Goal: Task Accomplishment & Management: Use online tool/utility

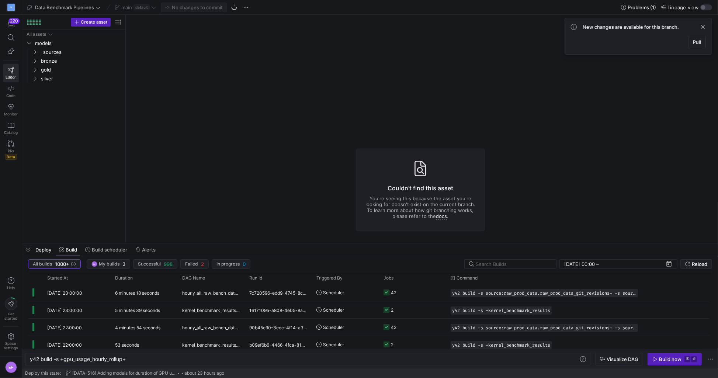
scroll to position [0, 96]
click at [236, 6] on span "button" at bounding box center [234, 7] width 9 height 9
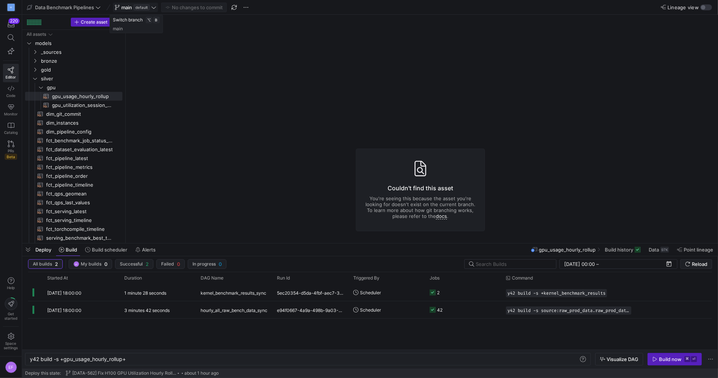
click at [152, 6] on icon at bounding box center [153, 7] width 5 height 5
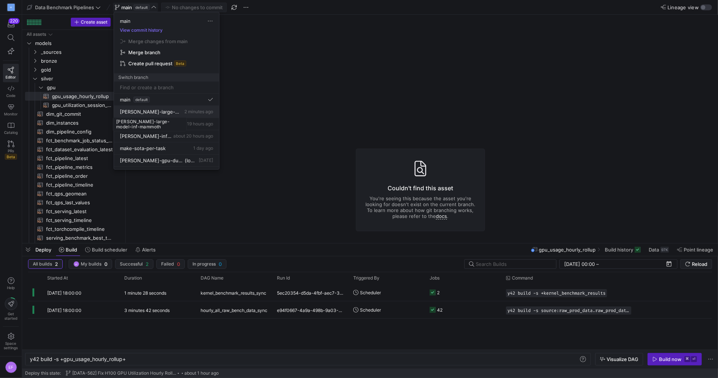
click at [150, 112] on span "[PERSON_NAME]-large-model-inf-mammoth" at bounding box center [151, 112] width 63 height 6
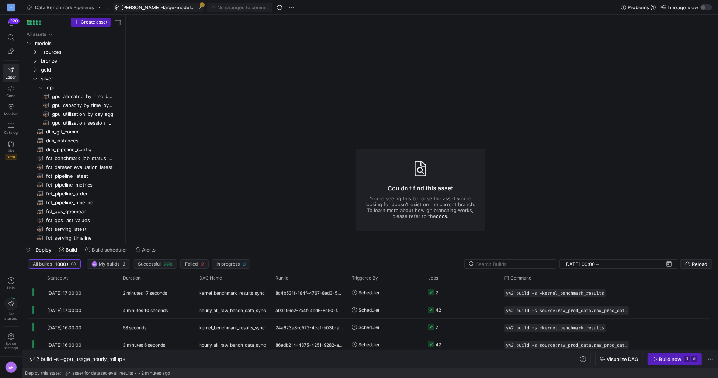
click at [198, 9] on icon at bounding box center [199, 7] width 5 height 5
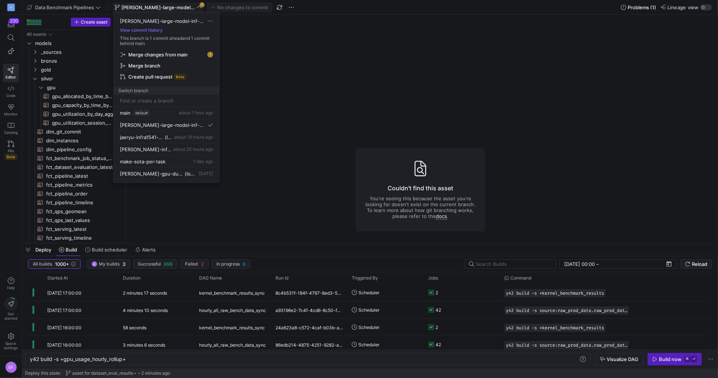
click at [157, 56] on span "Merge changes from main" at bounding box center [157, 55] width 59 height 6
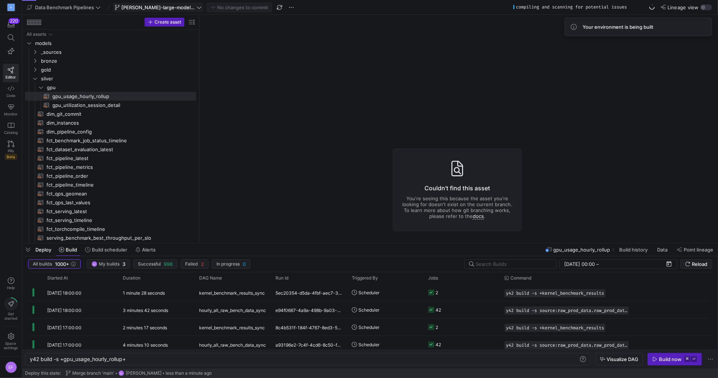
drag, startPoint x: 125, startPoint y: 148, endPoint x: 270, endPoint y: 149, distance: 145.4
click at [107, 106] on span "gpu_utilization_session_detail​​​​​​​​​​" at bounding box center [119, 105] width 135 height 8
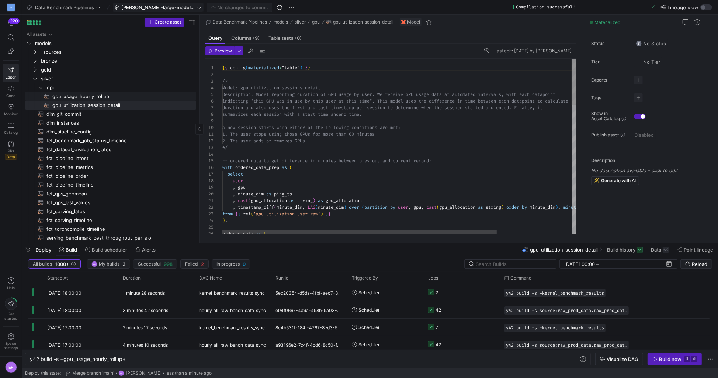
click at [105, 94] on span "gpu_usage_hourly_rollup​​​​​​​​​​" at bounding box center [119, 96] width 135 height 8
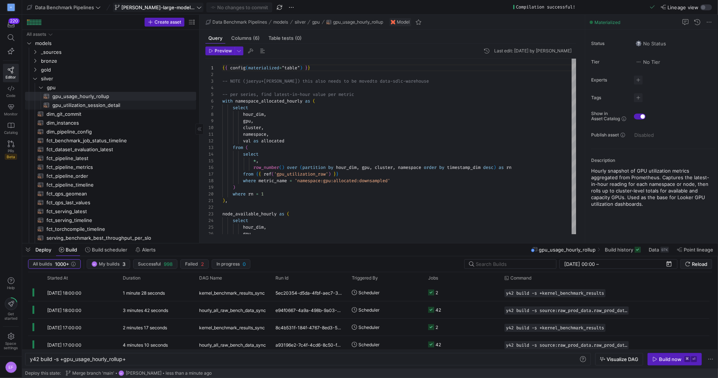
click at [103, 103] on span "gpu_utilization_session_detail​​​​​​​​​​" at bounding box center [119, 105] width 135 height 8
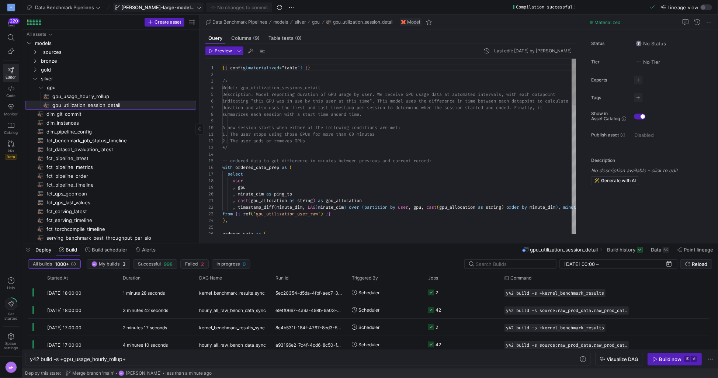
scroll to position [46, 0]
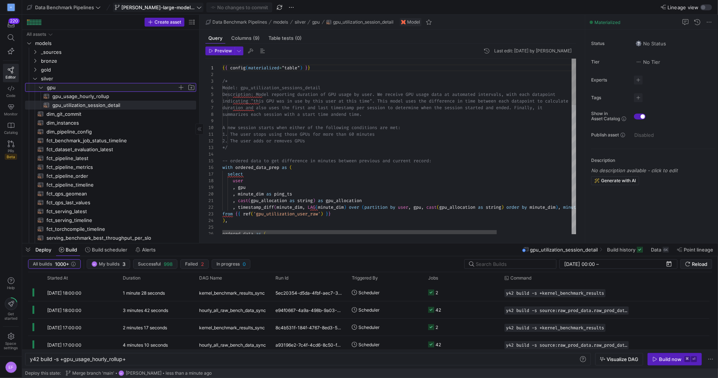
click at [42, 89] on icon "Press SPACE to select this row." at bounding box center [40, 87] width 5 height 4
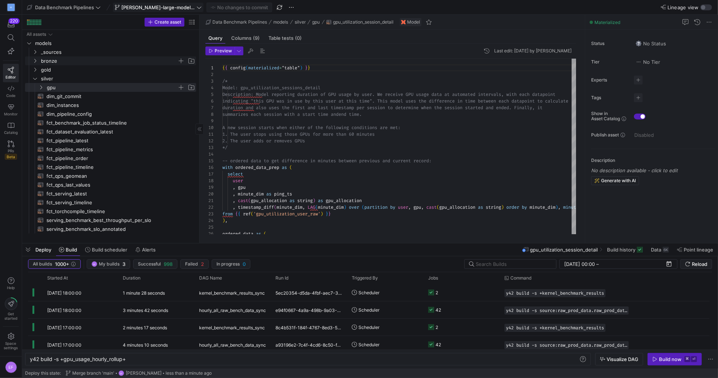
click at [36, 60] on icon "Press SPACE to select this row." at bounding box center [34, 61] width 5 height 4
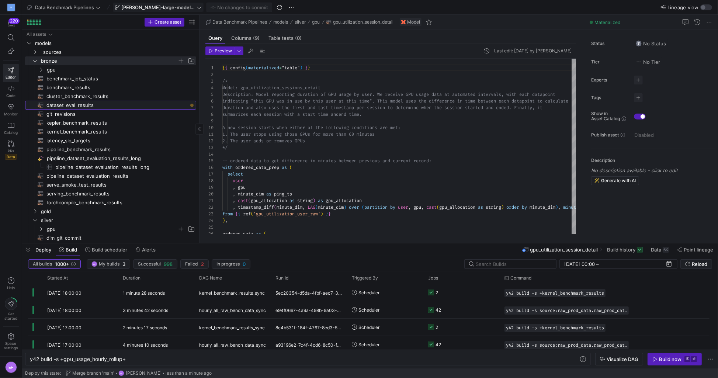
click at [87, 104] on span "dataset_eval_results​​​​​​​​​​" at bounding box center [116, 105] width 141 height 8
type textarea "{{ config(materialized="table") }} select timestamp as ts_dim , run_id , git_sh…"
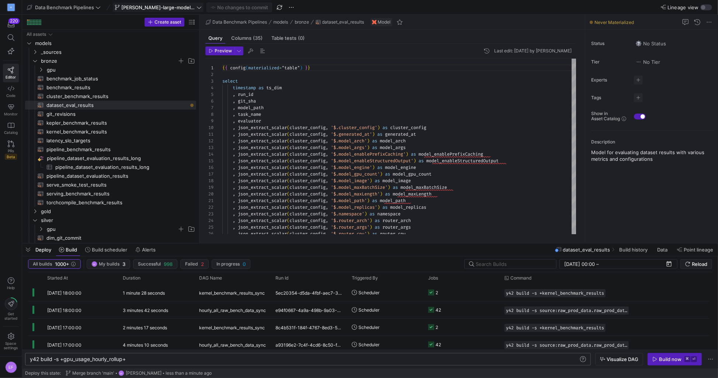
click at [110, 359] on div "y42 build -s +gpu_usage_hourly_rollup+" at bounding box center [304, 359] width 549 height 6
type textarea "y42 build -s +dataset_eval_results+"
click at [663, 359] on div "Build now" at bounding box center [670, 359] width 23 height 6
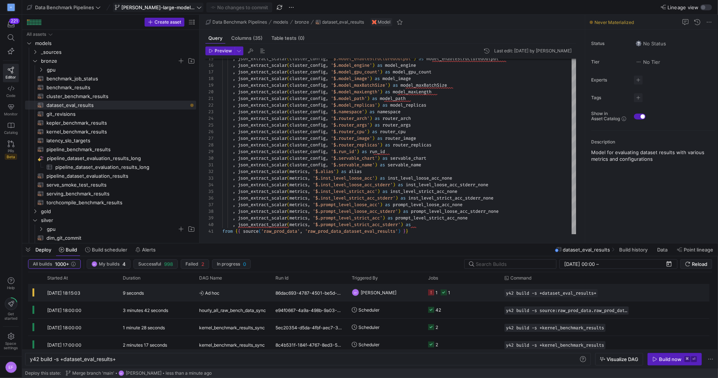
click at [473, 292] on y42-job-status-cell-renderer "1 1" at bounding box center [462, 292] width 68 height 16
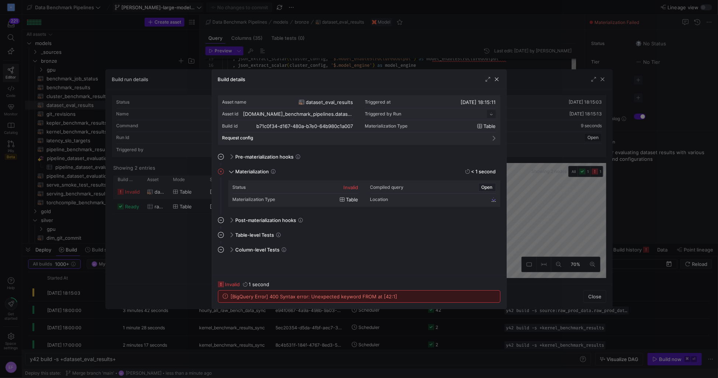
scroll to position [66, 0]
click at [496, 83] on span "button" at bounding box center [496, 79] width 7 height 7
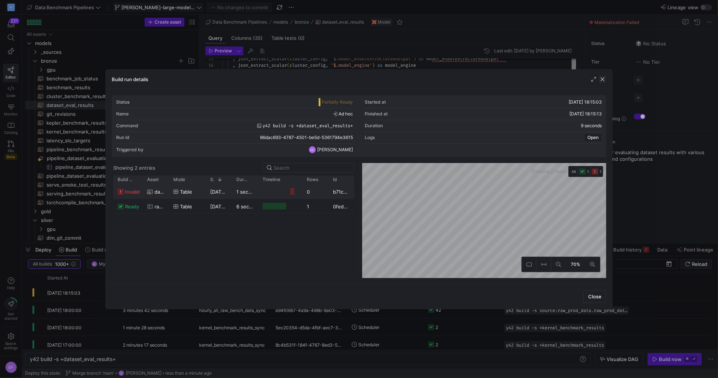
click at [601, 79] on span "button" at bounding box center [602, 79] width 7 height 7
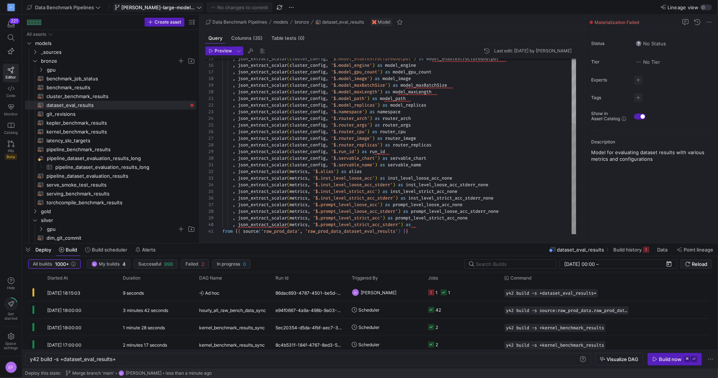
scroll to position [26, 77]
click at [298, 190] on div ", json_extract_scalar ( cluster_config , '$.model_enableStructuredOutput' ) as …" at bounding box center [399, 95] width 355 height 278
click at [422, 225] on div ", json_extract_scalar ( cluster_config , '$.model_enableStructuredOutput' ) as …" at bounding box center [399, 95] width 355 height 278
click at [373, 223] on div ", json_extract_scalar ( cluster_config , '$.model_enableStructuredOutput' ) as …" at bounding box center [399, 95] width 355 height 278
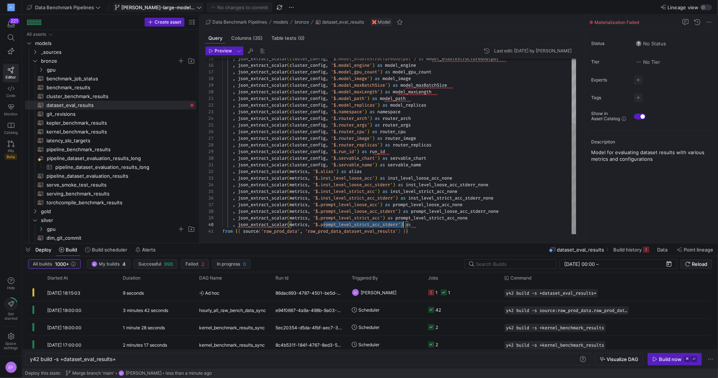
click at [373, 223] on div ", json_extract_scalar ( cluster_config , '$.model_enableStructuredOutput' ) as …" at bounding box center [399, 95] width 355 height 278
click at [431, 225] on div ", json_extract_scalar ( cluster_config , '$.model_enableStructuredOutput' ) as …" at bounding box center [399, 95] width 355 height 278
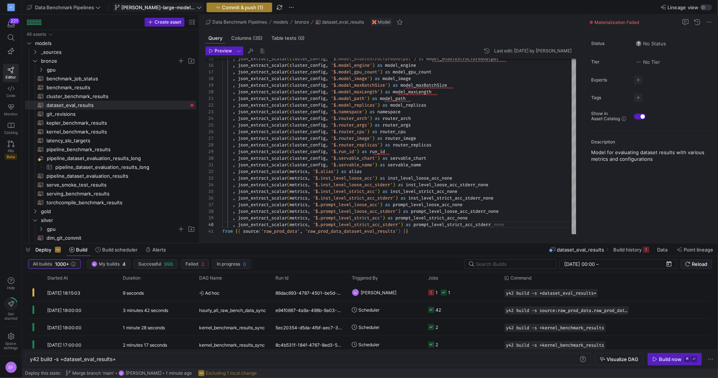
type textarea "on_extract_scalar(metrics, '$.inst_level_strict_acc_stderr') as inst_level_stri…"
click at [257, 10] on span "Commit & push (1)" at bounding box center [242, 7] width 41 height 6
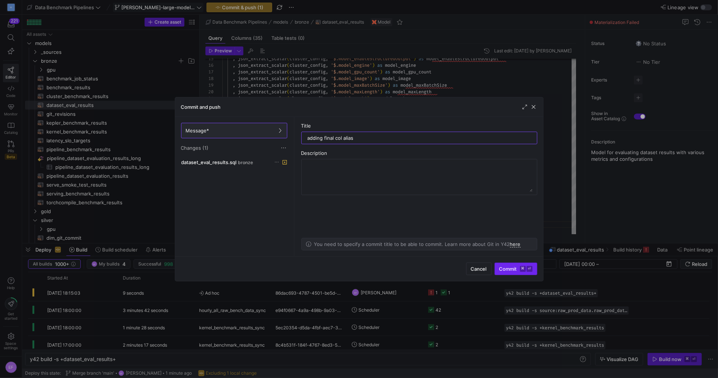
type input "adding final col alias"
click at [515, 269] on span "Commit ⌘ ⏎" at bounding box center [516, 269] width 33 height 6
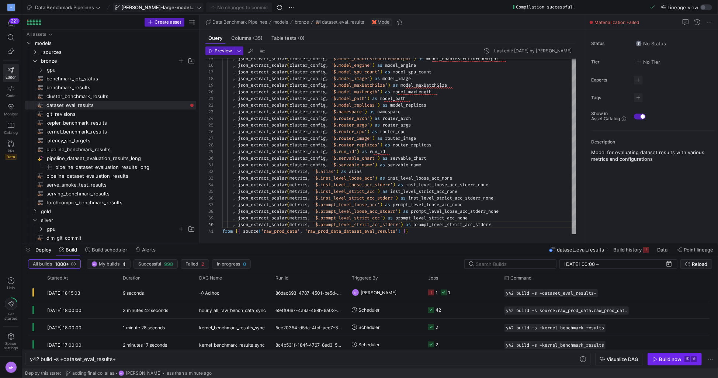
click at [671, 360] on div "Build now" at bounding box center [670, 359] width 23 height 6
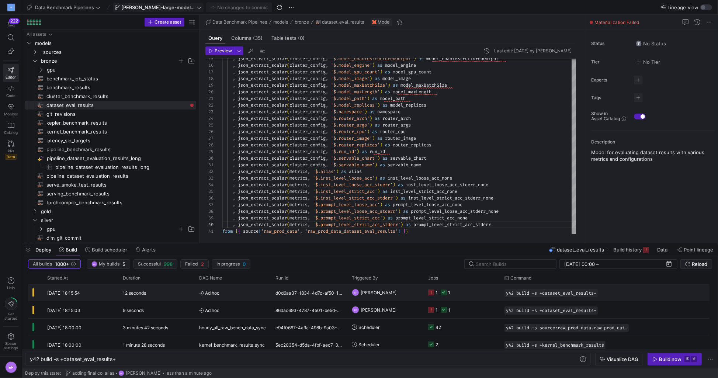
click at [488, 294] on y42-job-status-cell-renderer "1 1" at bounding box center [462, 292] width 68 height 16
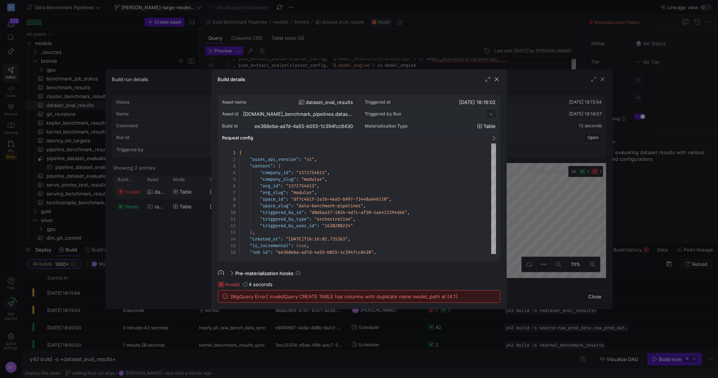
scroll to position [66, 0]
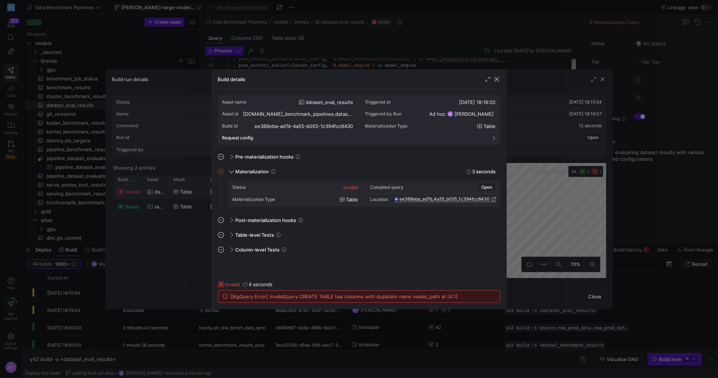
click at [497, 80] on span "button" at bounding box center [496, 79] width 7 height 7
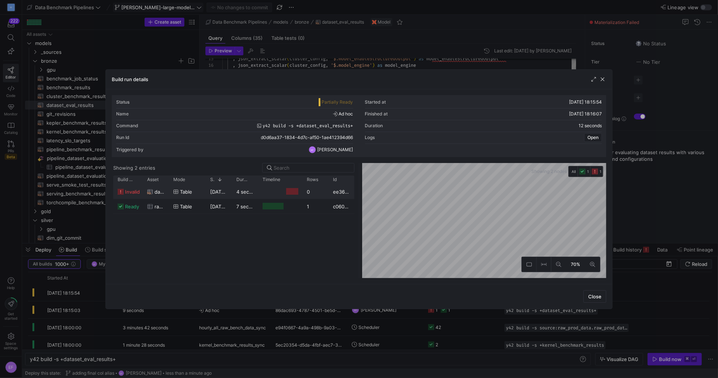
click at [599, 80] on div at bounding box center [598, 79] width 16 height 7
click at [602, 79] on span "button" at bounding box center [602, 79] width 7 height 7
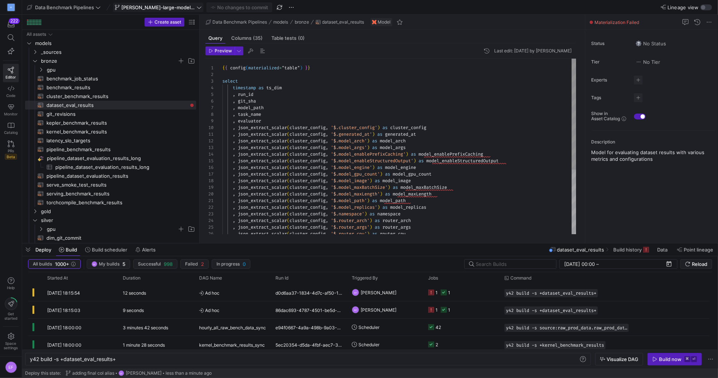
click at [331, 125] on div ", json_extract_scalar ( cluster_config , '$.model_enableStructuredOutput' ) as …" at bounding box center [399, 198] width 355 height 278
type textarea ", json_extract_scalar(cluster_config, '$.generated_at') as generated_at , json_…"
type textarea "m"
type textarea ", json_extract_scalar(cluster_config, '$.generated_at') as generated_at , json_…"
type textarea "mo"
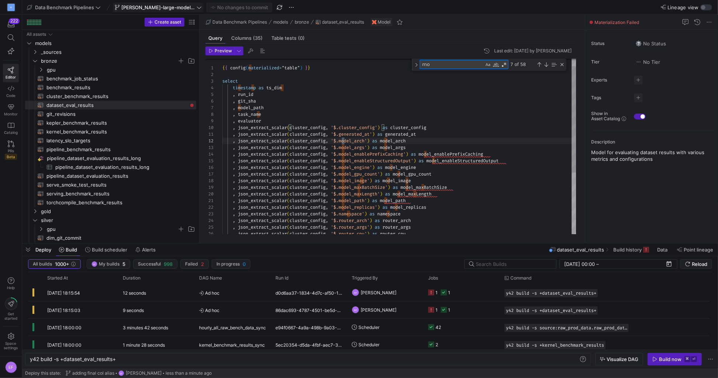
type textarea ", json_extract_scalar(cluster_config, '$.generated_at') as generated_at , json_…"
type textarea "mod"
type textarea ", json_extract_scalar(cluster_config, '$.generated_at') as generated_at , json_…"
type textarea "mode"
type textarea ", json_extract_scalar(cluster_config, '$.generated_at') as generated_at , json_…"
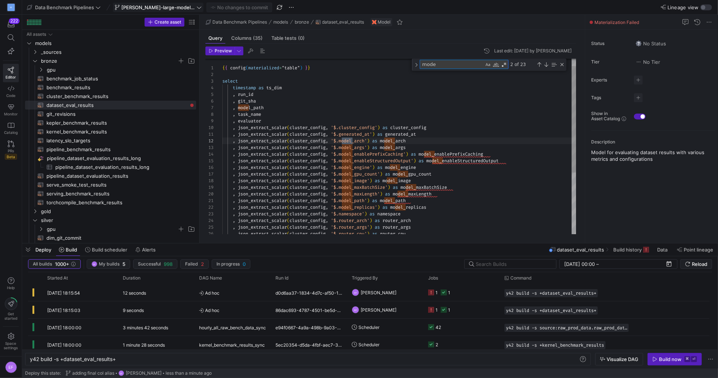
type textarea "model"
type textarea ", json_extract_scalar(cluster_config, '$.generated_at') as generated_at , json_…"
type textarea "model_"
type textarea ", json_extract_scalar(cluster_config, '$.model_path') as model_path , json_extr…"
type textarea "model_p"
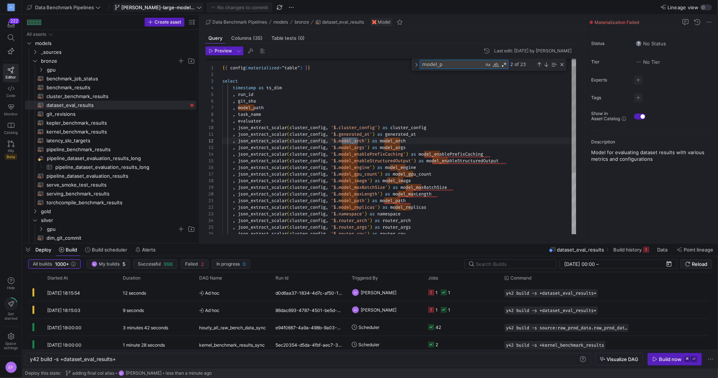
type textarea ", json_extract_scalar(cluster_config, '$.model_path') as model_path , json_extr…"
type textarea "model_pa"
type textarea ", json_extract_scalar(cluster_config, '$.model_path') as model_path , json_extr…"
type textarea "model_path"
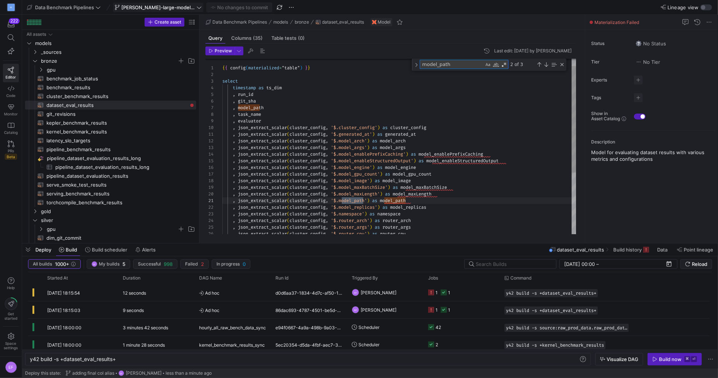
type textarea ", json_extract_scalar(cluster_config, '$.model_path') as model_path , json_extr…"
type textarea "model_path"
drag, startPoint x: 269, startPoint y: 108, endPoint x: 188, endPoint y: 108, distance: 80.8
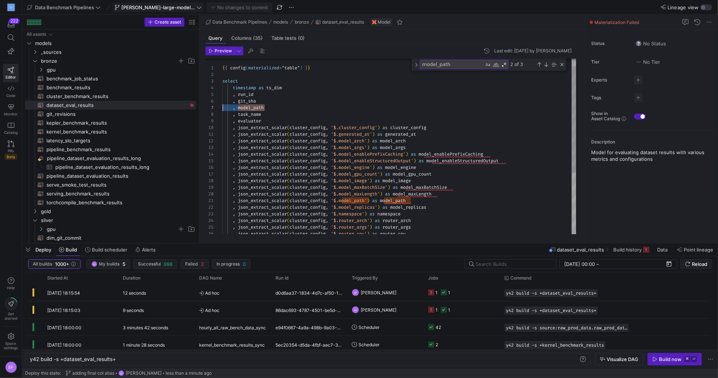
click at [222, 108] on div ", json_extract_scalar ( cluster_config , '$.model_enableStructuredOutput' ) as …" at bounding box center [399, 191] width 355 height 290
type textarea "{{ config(materialized="table") }} select timestamp as ts_dim , run_id , git_sh…"
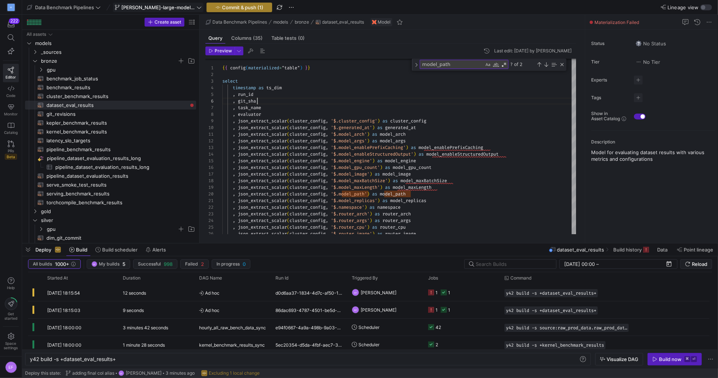
click at [229, 7] on span "Commit & push (1)" at bounding box center [242, 7] width 41 height 6
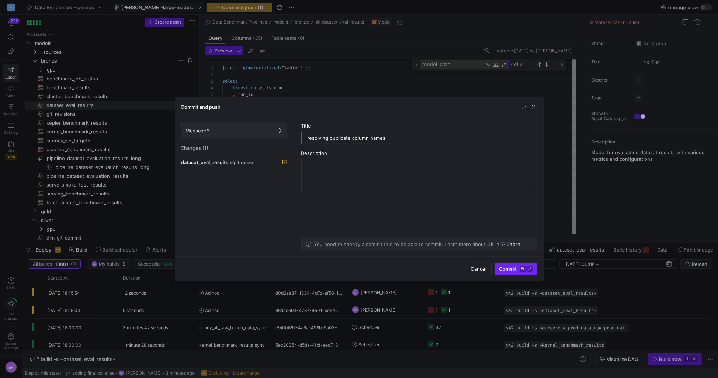
type input "resolving duplicate column names"
click at [498, 270] on span "submit" at bounding box center [516, 269] width 42 height 12
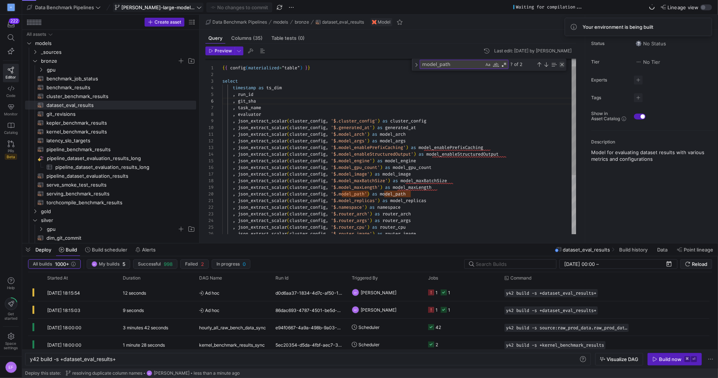
click at [563, 65] on div "Close (Escape)" at bounding box center [562, 65] width 6 height 6
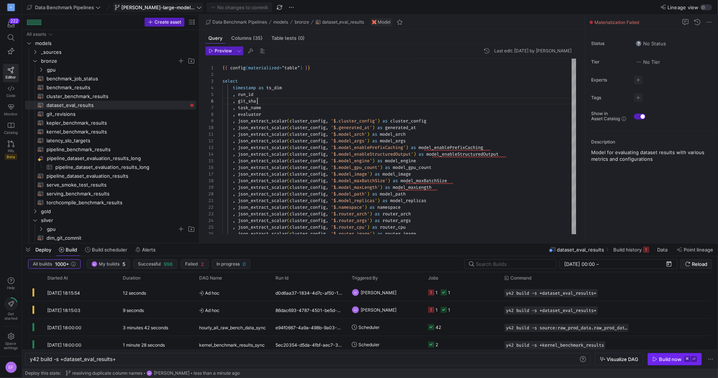
click at [655, 358] on icon "button" at bounding box center [655, 359] width 5 height 5
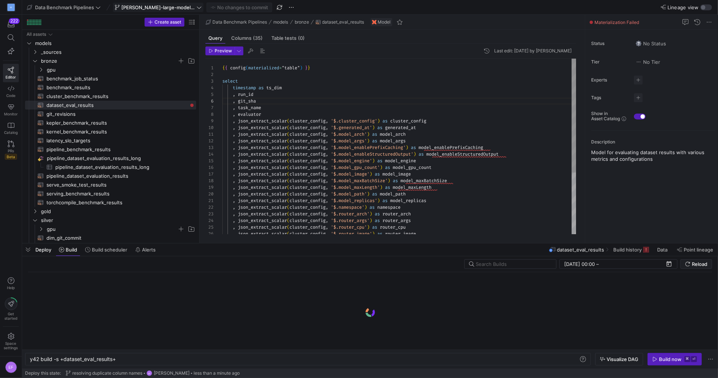
click at [300, 125] on div ", json_extract_scalar ( cluster_config , '$.model_enableStructuredOutput' ) as …" at bounding box center [399, 195] width 355 height 272
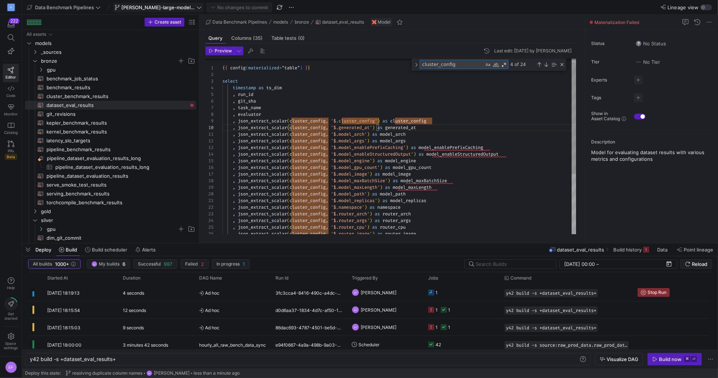
type textarea "r"
type textarea ", json_extract_scalar(cluster_config, '$.model_arch') as model_arch , json_extr…"
type textarea "ru"
type textarea "plicas , json_extract_scalar(cluster_config, '$.namespace') as namespace , json…"
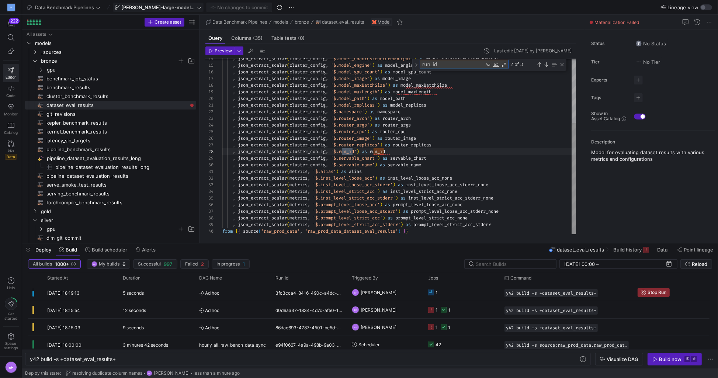
scroll to position [66, 135]
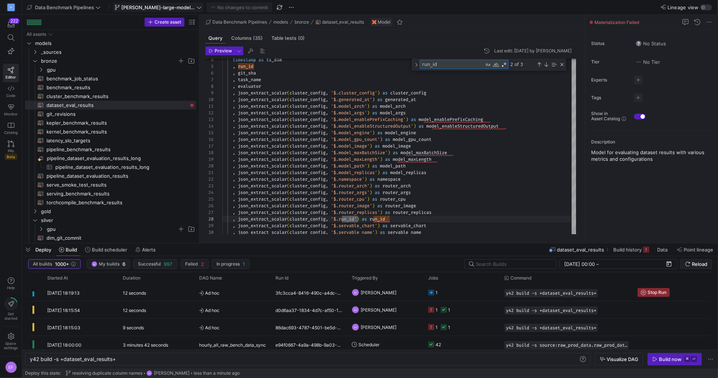
type textarea "run_id"
click at [262, 84] on div ", json_extract_scalar ( cluster_config , '$.model_enableStructuredOutput' ) as …" at bounding box center [399, 163] width 355 height 278
drag, startPoint x: 260, startPoint y: 66, endPoint x: 208, endPoint y: 65, distance: 52.8
click at [222, 65] on div ", json_extract_scalar ( cluster_config , '$.model_enableStructuredOutput' ) as …" at bounding box center [399, 163] width 355 height 278
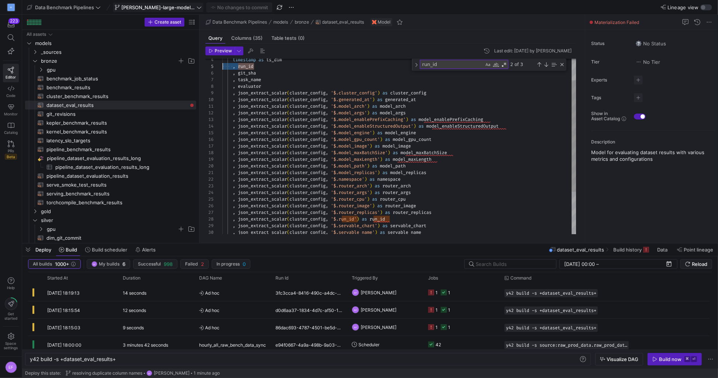
click at [248, 85] on div ", json_extract_scalar ( cluster_config , '$.model_enableStructuredOutput' ) as …" at bounding box center [399, 163] width 355 height 278
drag, startPoint x: 260, startPoint y: 66, endPoint x: 206, endPoint y: 67, distance: 53.9
click at [222, 67] on div ", json_extract_scalar ( cluster_config , '$.model_enableStructuredOutput' ) as …" at bounding box center [399, 163] width 355 height 278
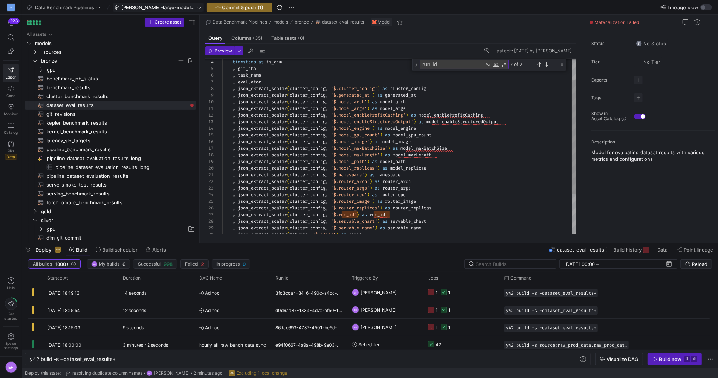
type textarea ", json_extract_scalar(cluster_config, '$.model_args') as model_args , json_extr…"
click at [325, 114] on div ", json_extract_scalar ( cluster_config , '$.model_enableStructuredOutput' ) as …" at bounding box center [399, 162] width 355 height 271
type textarea "cluster_config"
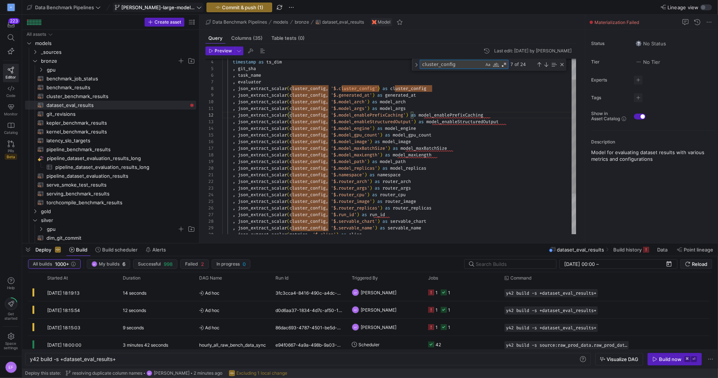
type textarea ", json_extract_scalar(cluster_config, '$.model_args') as model_args , json_extr…"
type textarea "g"
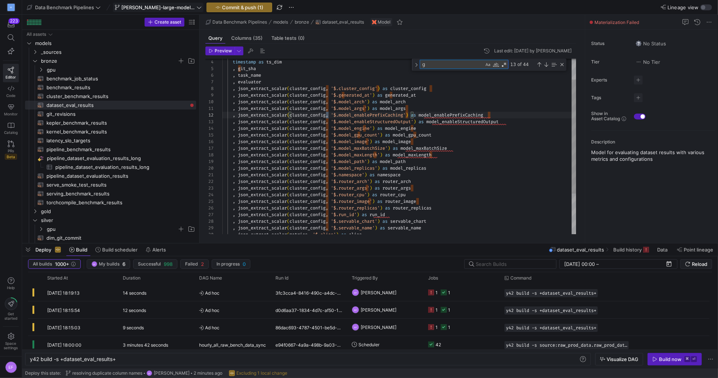
type textarea ", json_extract_scalar(cluster_config, '$.model_args') as model_args , json_extr…"
type textarea "git"
type textarea "{{ config(materialized="table") }} select timestamp as ts_dim , git_sha , task_…"
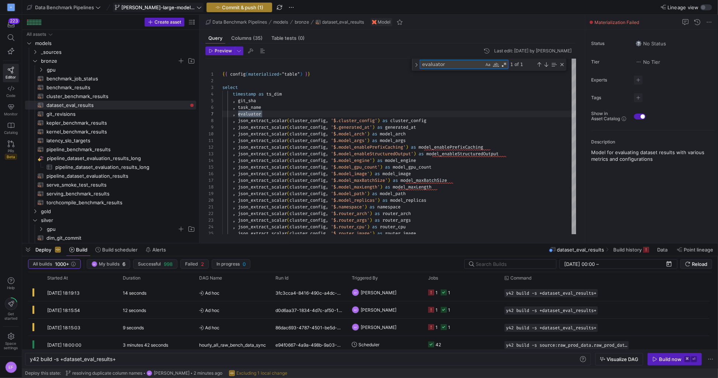
type textarea "evaluator"
click at [237, 7] on span "Commit & push (1)" at bounding box center [242, 7] width 41 height 6
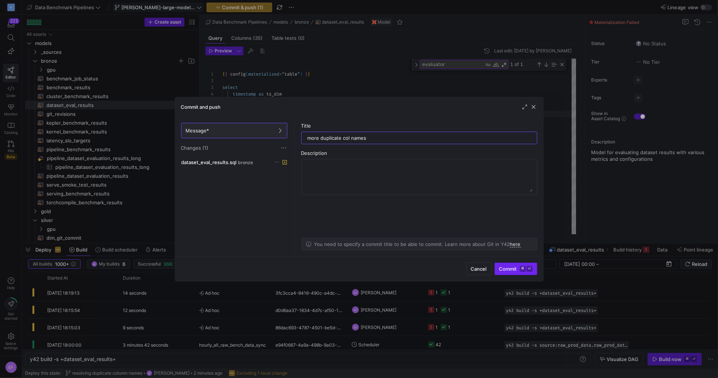
type input "more duplicate col names"
click at [505, 273] on span "submit" at bounding box center [516, 269] width 42 height 12
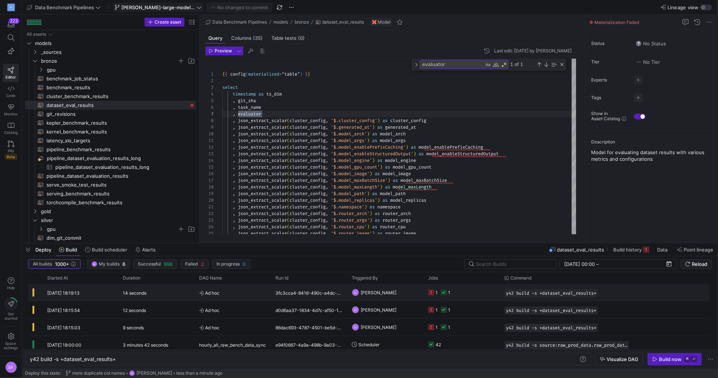
click at [471, 290] on y42-job-status-cell-renderer "1 1" at bounding box center [462, 292] width 68 height 16
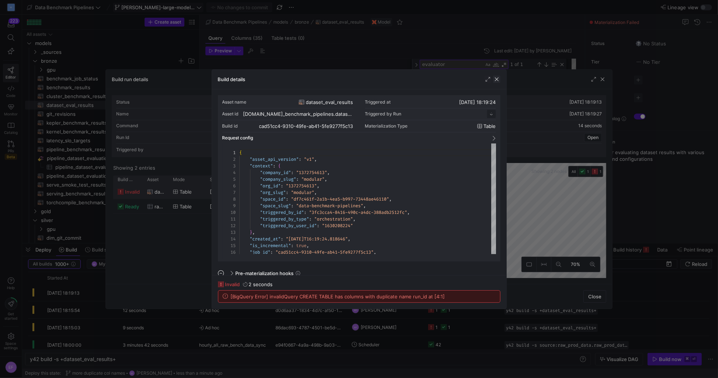
scroll to position [66, 0]
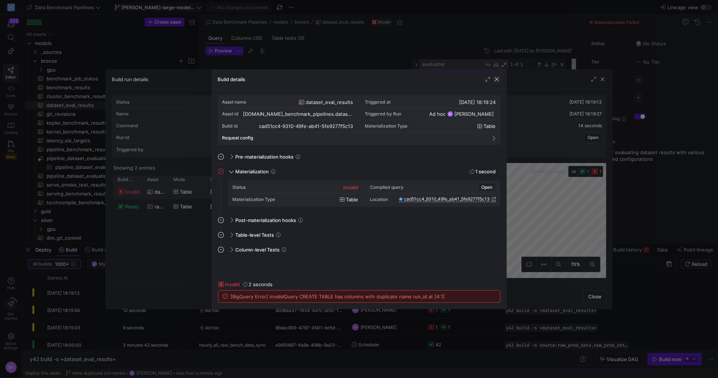
click at [498, 80] on span "button" at bounding box center [496, 79] width 7 height 7
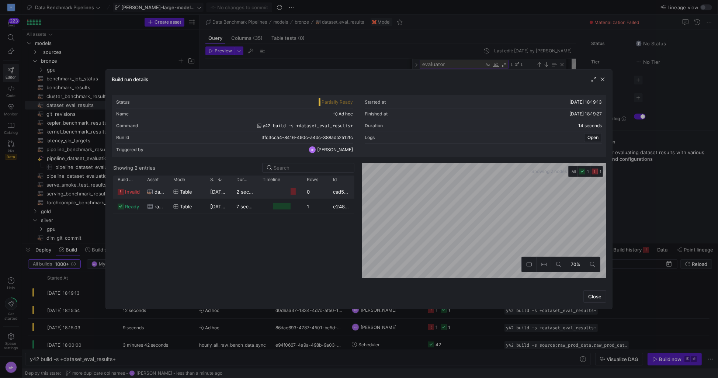
click at [609, 79] on div "Build run details" at bounding box center [359, 80] width 507 height 20
click at [604, 79] on span "button" at bounding box center [602, 79] width 7 height 7
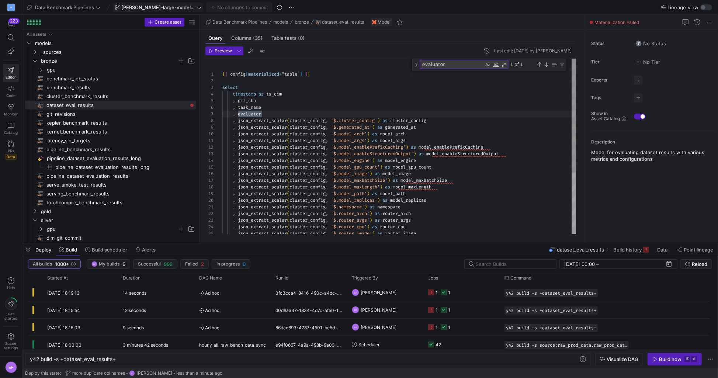
type textarea ", json_extract_scalar(cluster_config, '$.model_args') as model_args , json_extr…"
click at [329, 140] on div ", json_extract_scalar ( cluster_config , '$.model_enableStructuredOutput' ) as …" at bounding box center [399, 194] width 355 height 271
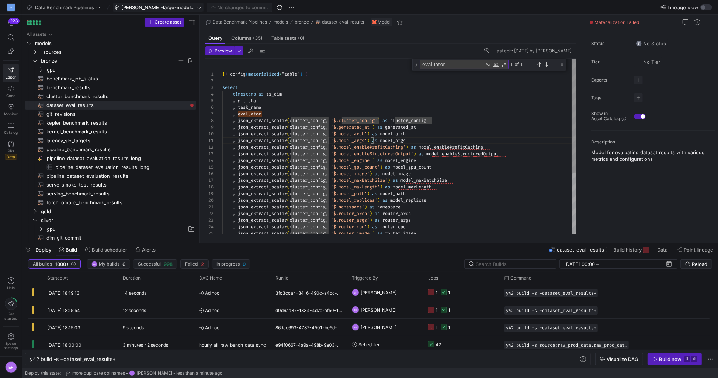
type textarea "cluster_config"
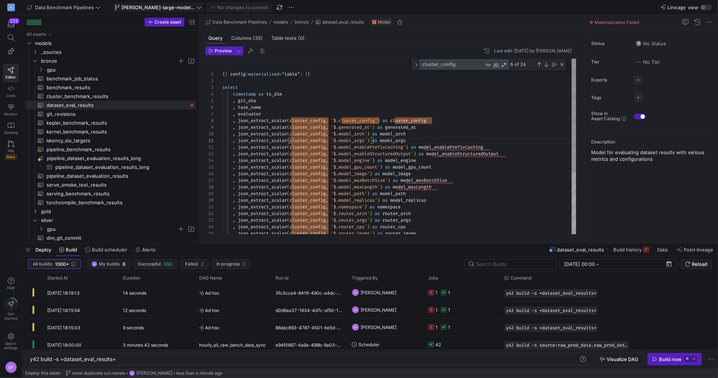
type textarea ", json_extract_scalar(cluster_config, '$.model_args') as model_args , json_extr…"
type textarea "r"
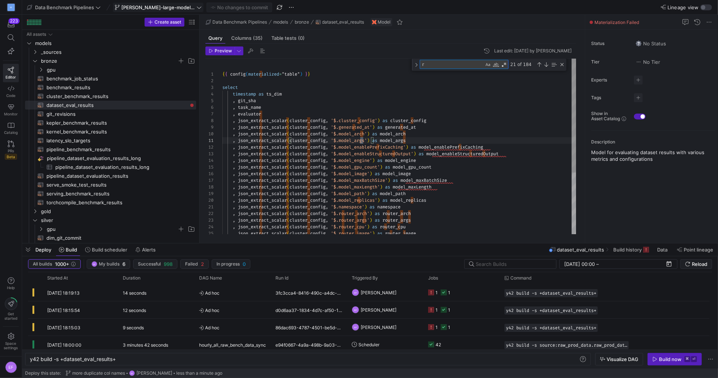
type textarea ", json_extract_scalar(cluster_config, '$.model_args') as model_args , json_extr…"
type textarea "ru"
type textarea ", json_extract_scalar(cluster_config, '$.namespace') as namespace , json_extrac…"
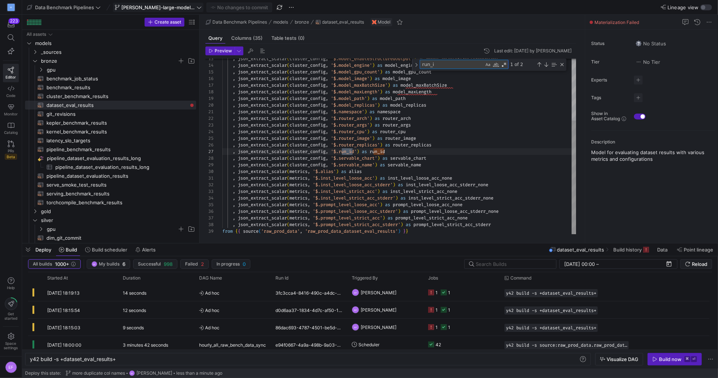
type textarea "run_id"
type textarea "json_extract_scalar(cluster_config, '$.namespace') as namespace , json_extract_…"
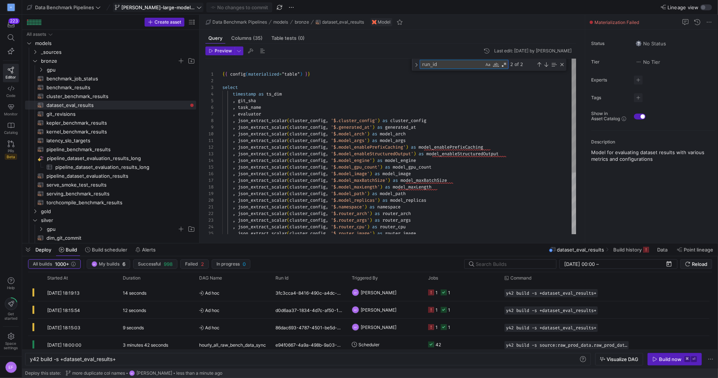
type textarea "run_id"
type textarea ", json_extract_scalar(cluster_config, '$.model_args') as model_args , json_extr…"
click at [409, 165] on div ", json_extract_scalar ( cluster_config , '$.model_enableStructuredOutput' ) as …" at bounding box center [399, 194] width 355 height 271
click at [655, 359] on icon "button" at bounding box center [655, 359] width 5 height 5
